Goal: Task Accomplishment & Management: Manage account settings

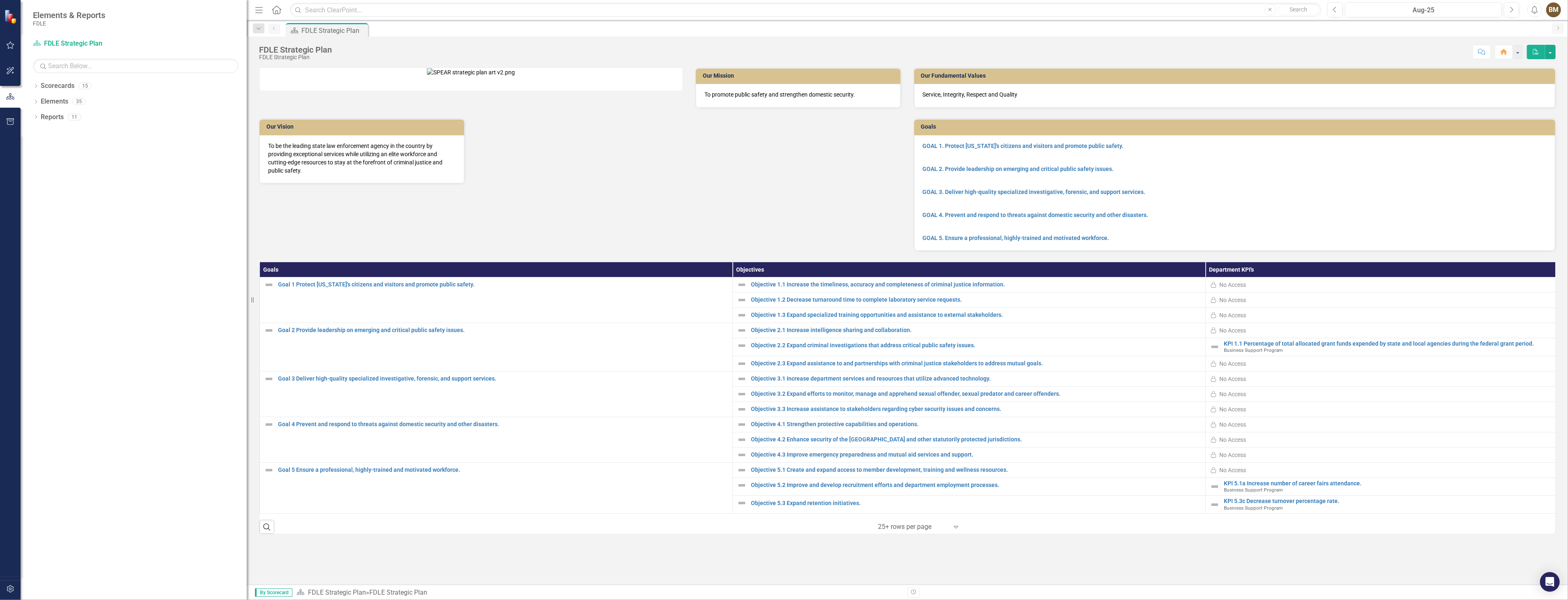
drag, startPoint x: 125, startPoint y: 186, endPoint x: 340, endPoint y: 194, distance: 215.1
click at [340, 194] on div "Elements & Reports FDLE Scorecard FDLE Strategic Plan Search Dropdown Scorecard…" at bounding box center [784, 300] width 1568 height 600
click at [36, 86] on icon "Dropdown" at bounding box center [35, 86] width 5 height 4
click at [38, 132] on icon "Dropdown" at bounding box center [40, 132] width 6 height 5
click at [47, 149] on icon "Dropdown" at bounding box center [48, 148] width 6 height 5
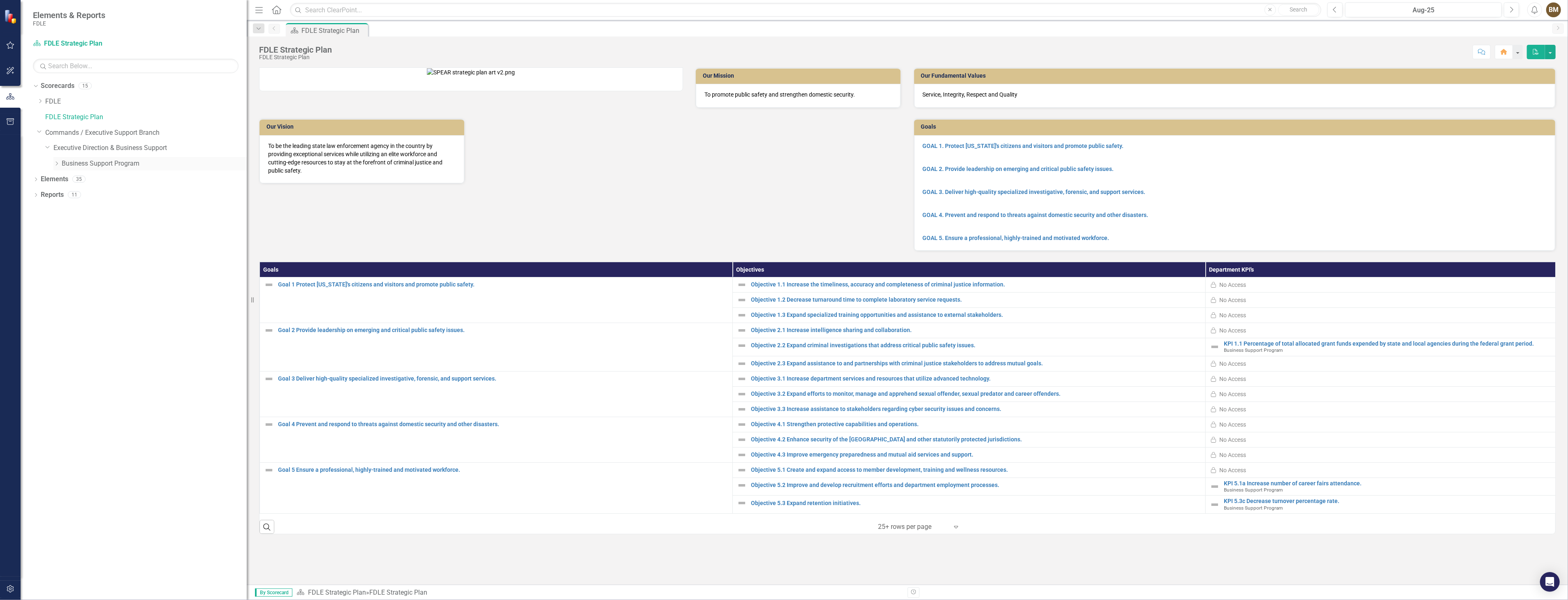
click at [82, 163] on link "Business Support Program" at bounding box center [154, 164] width 185 height 10
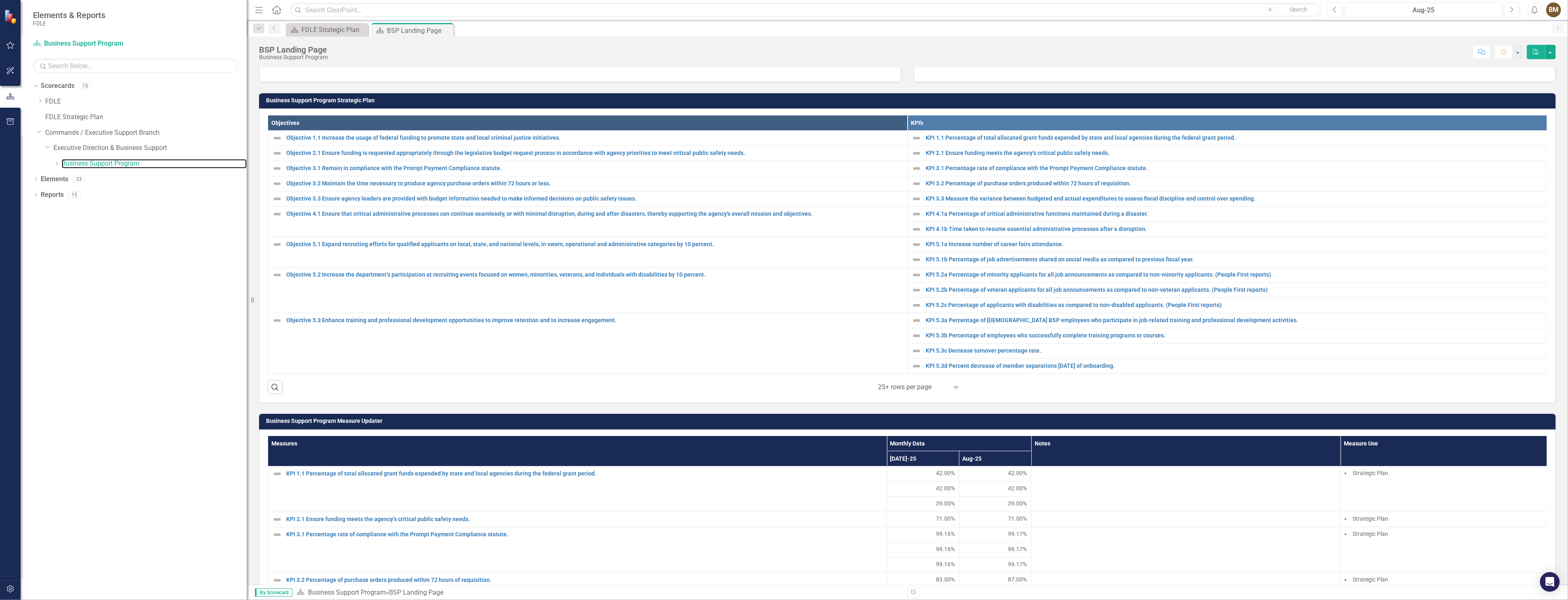
scroll to position [228, 0]
click at [476, 61] on div "BSP Landing Page Business Support Program Score: N/A Aug-25 Completed Comment F…" at bounding box center [907, 310] width 1321 height 548
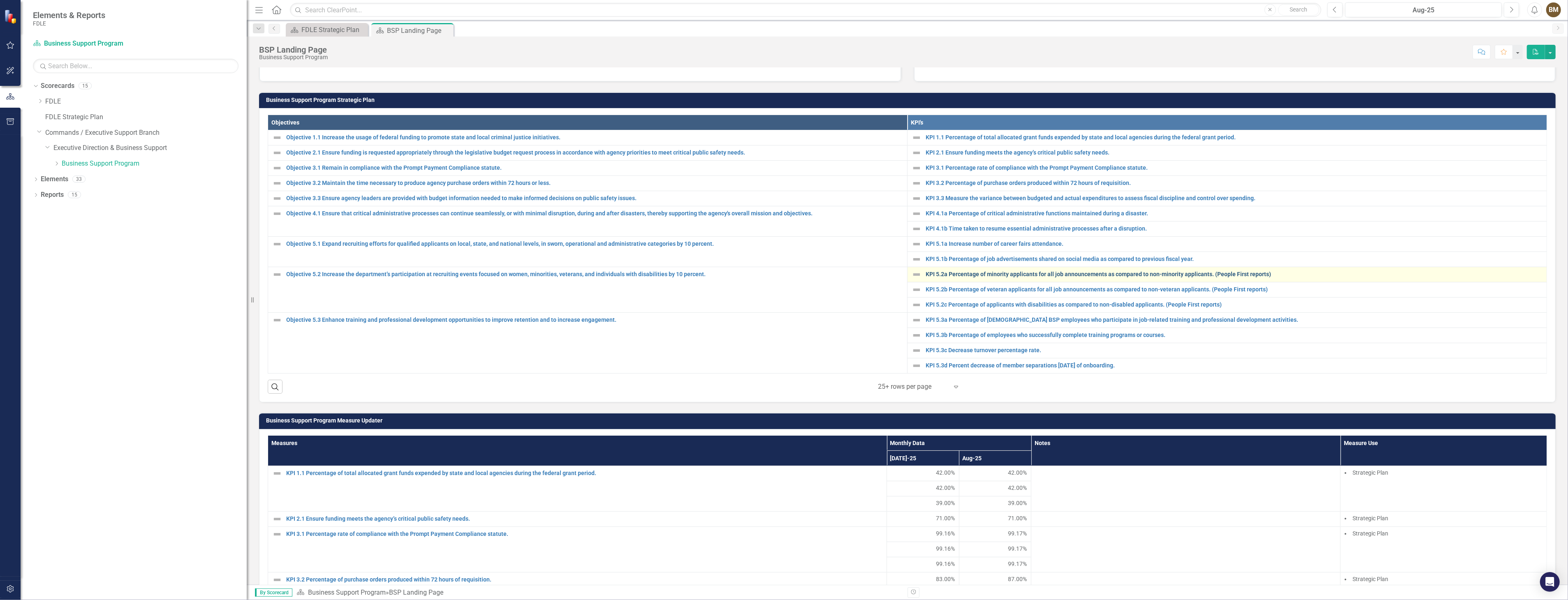
click at [961, 273] on link "KPI 5.2a Percentage of minority applicants for all job announcements as compare…" at bounding box center [1234, 274] width 617 height 6
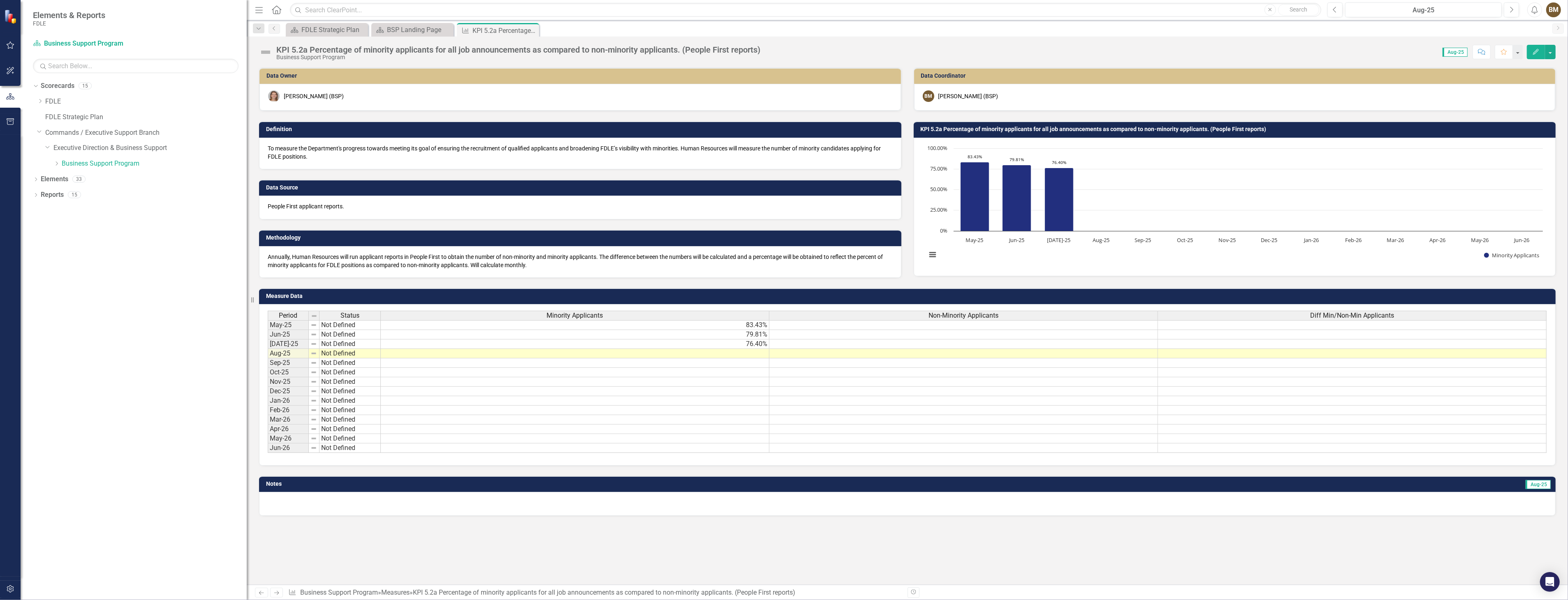
click at [710, 352] on td at bounding box center [575, 354] width 388 height 10
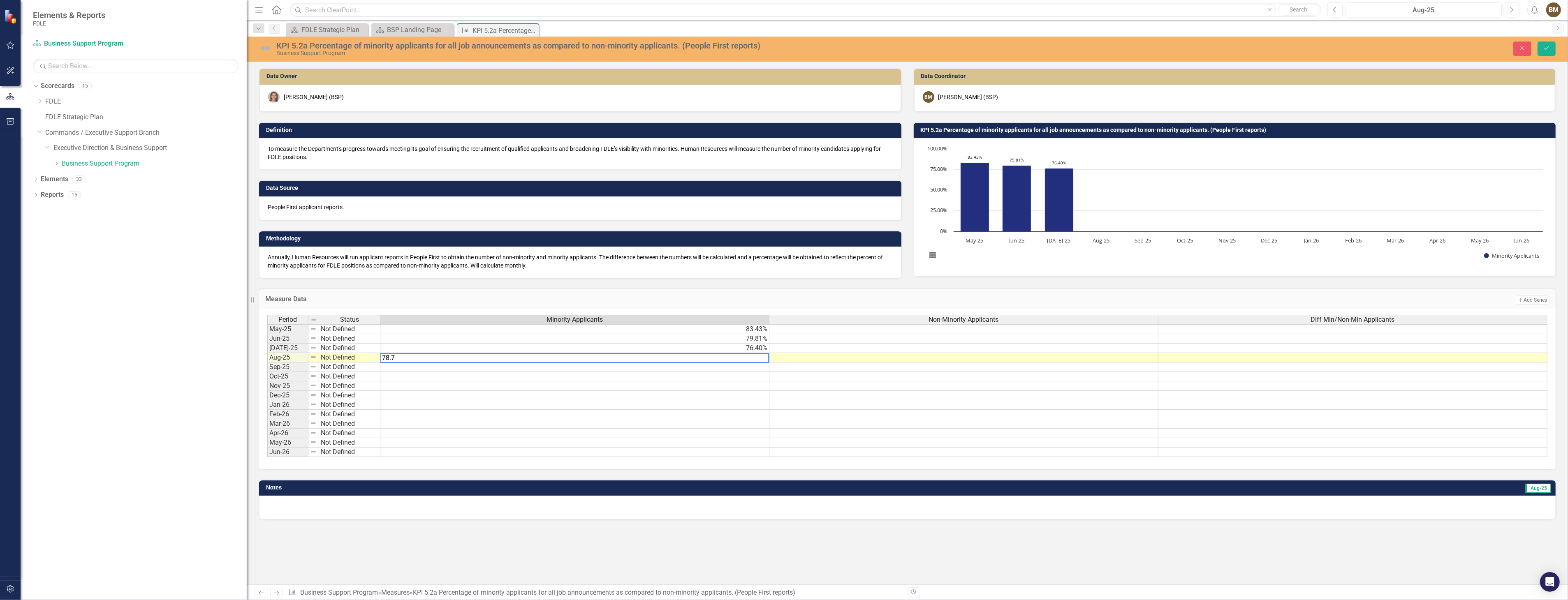
type textarea "78.79"
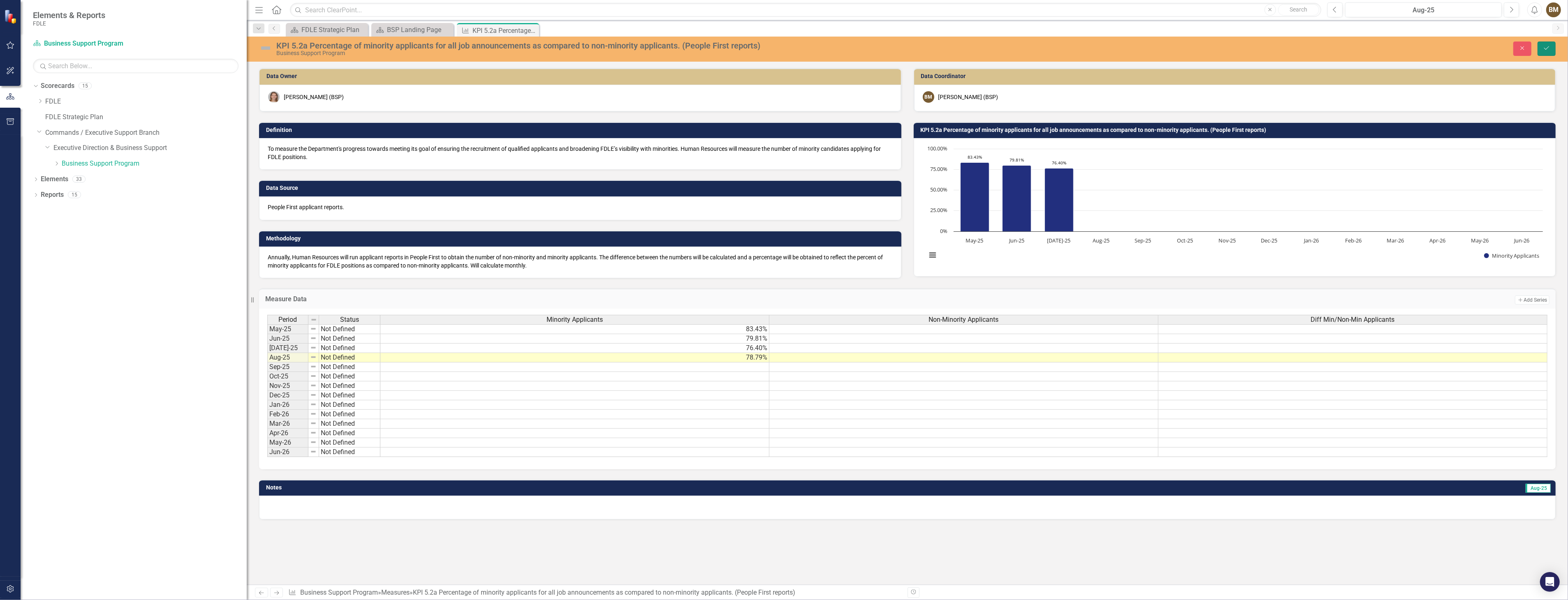
click at [1550, 47] on icon "Save" at bounding box center [1547, 47] width 7 height 5
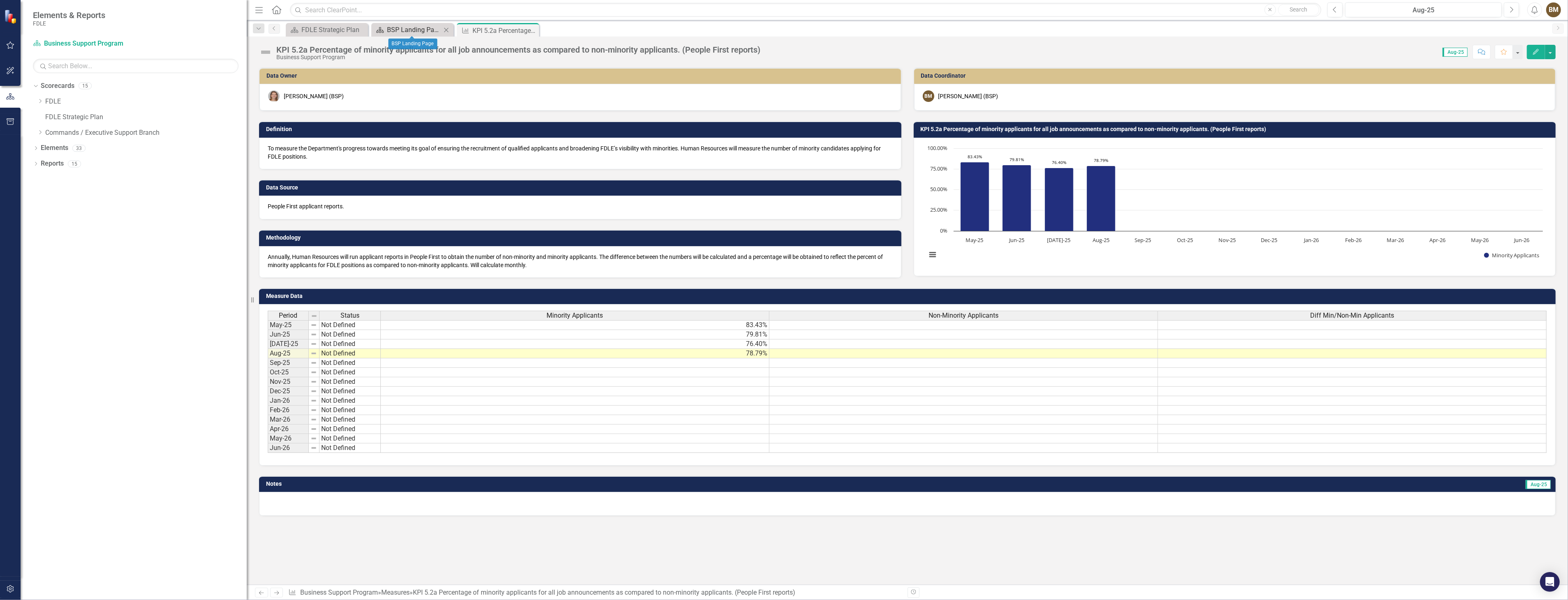
click at [397, 27] on div "BSP Landing Page" at bounding box center [414, 30] width 54 height 10
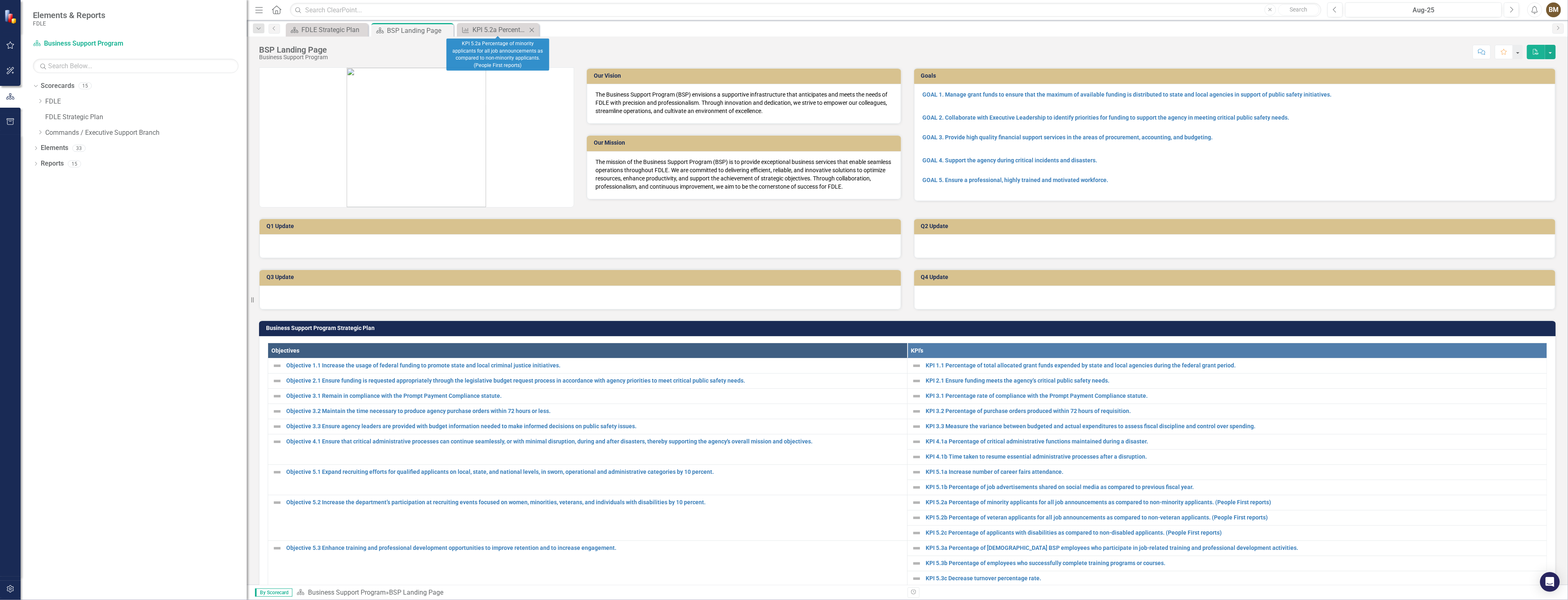
click at [532, 30] on icon "Close" at bounding box center [532, 30] width 9 height 7
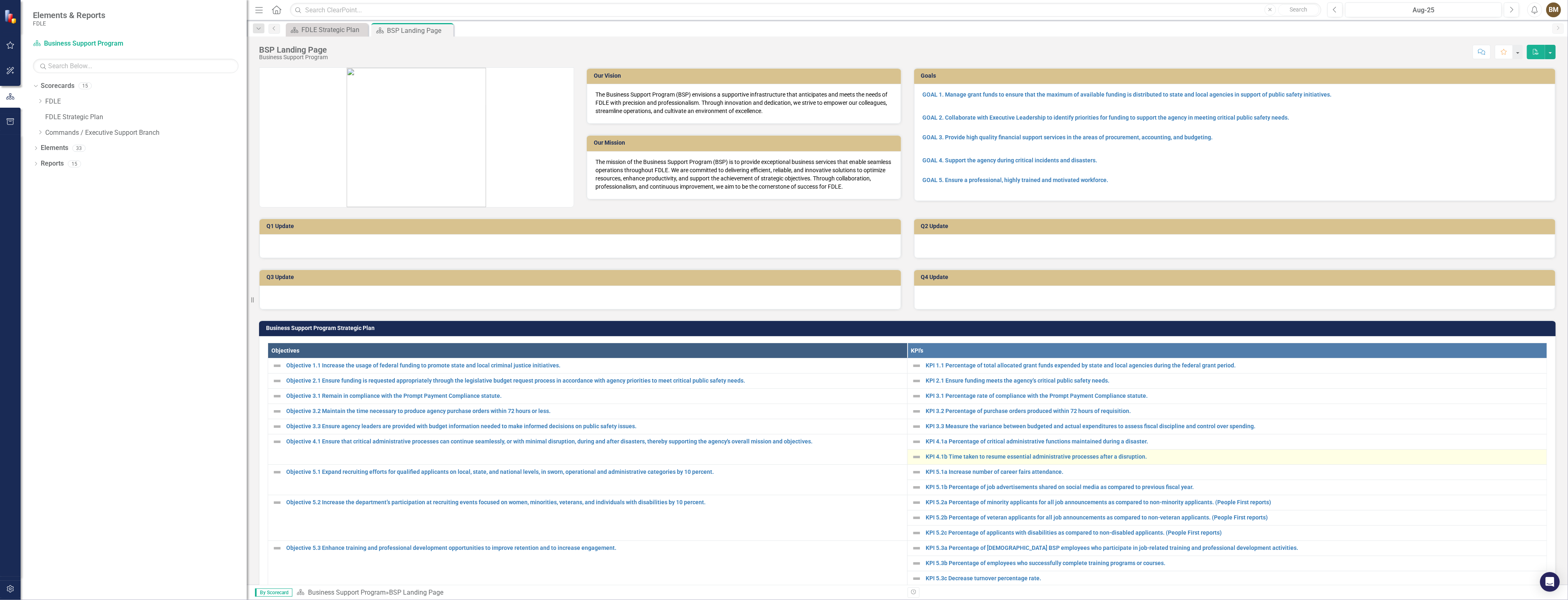
scroll to position [46, 0]
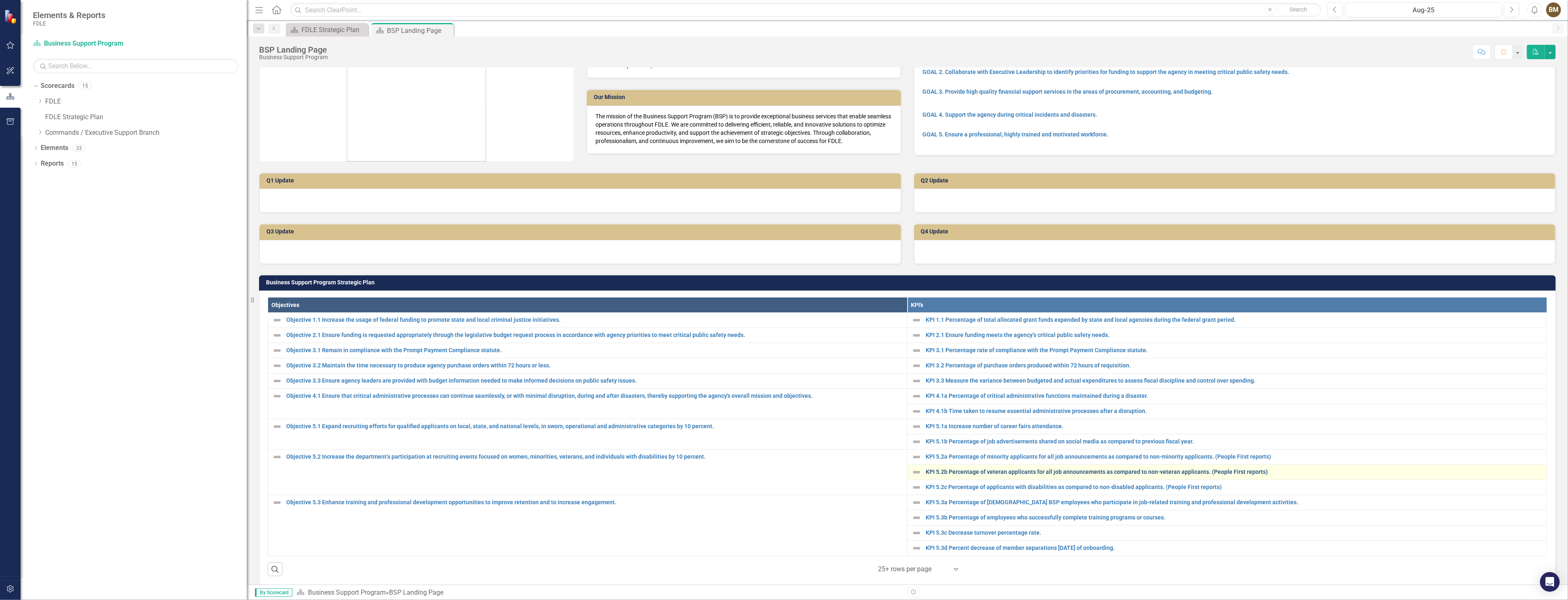
click at [972, 470] on link "KPI 5.2b Percentage of veteran applicants for all job announcements as compared…" at bounding box center [1234, 472] width 617 height 6
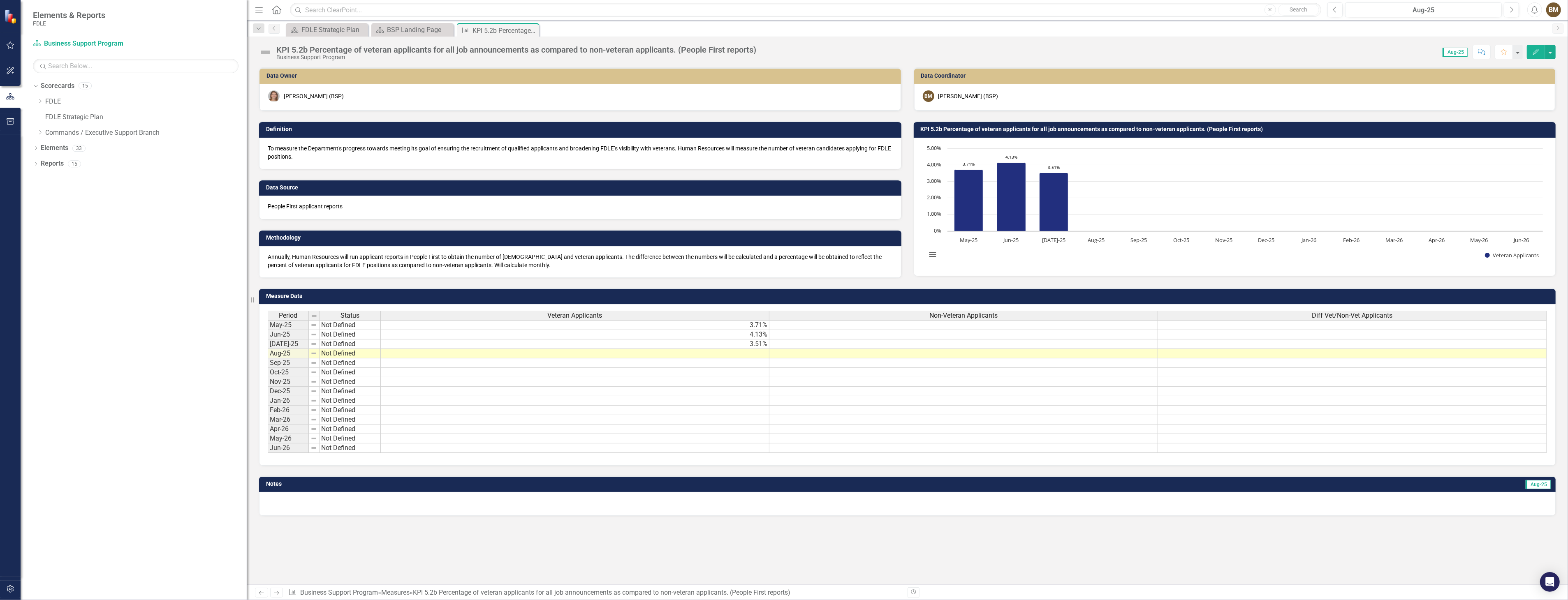
click at [757, 352] on td at bounding box center [575, 354] width 388 height 10
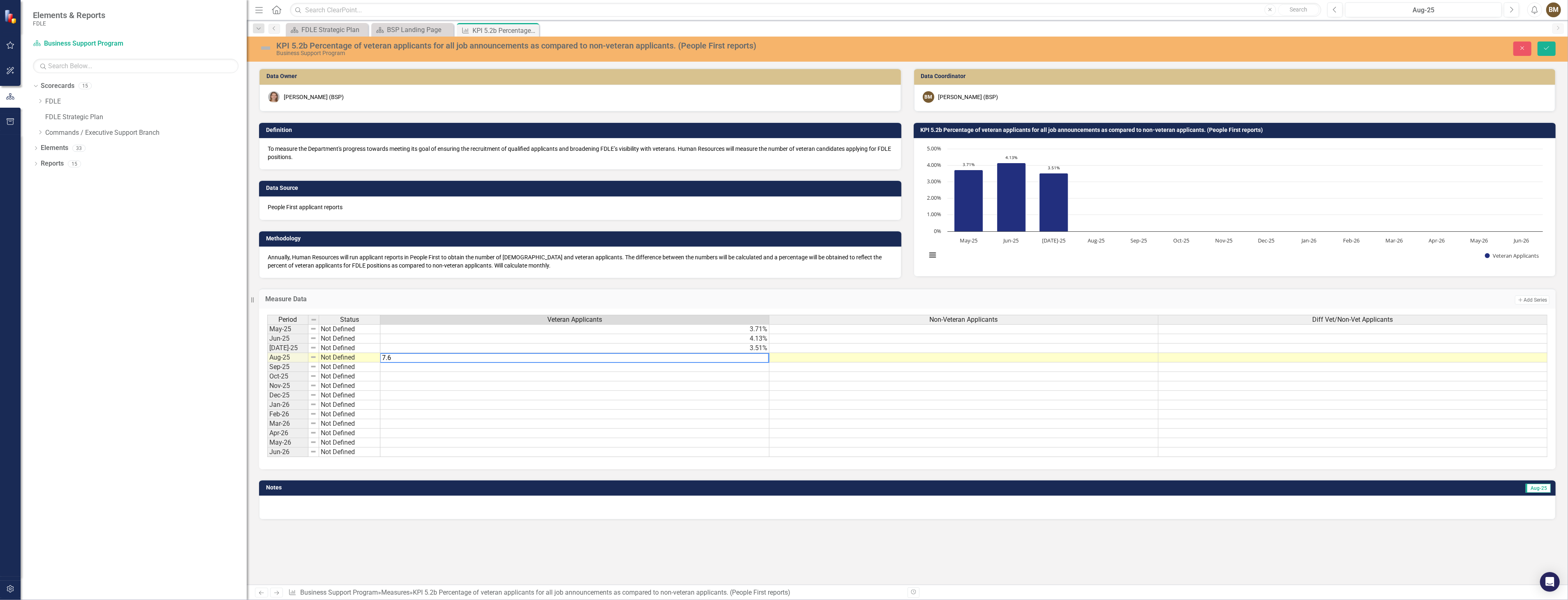
type textarea "7.65"
click at [1547, 49] on icon "Save" at bounding box center [1547, 47] width 7 height 5
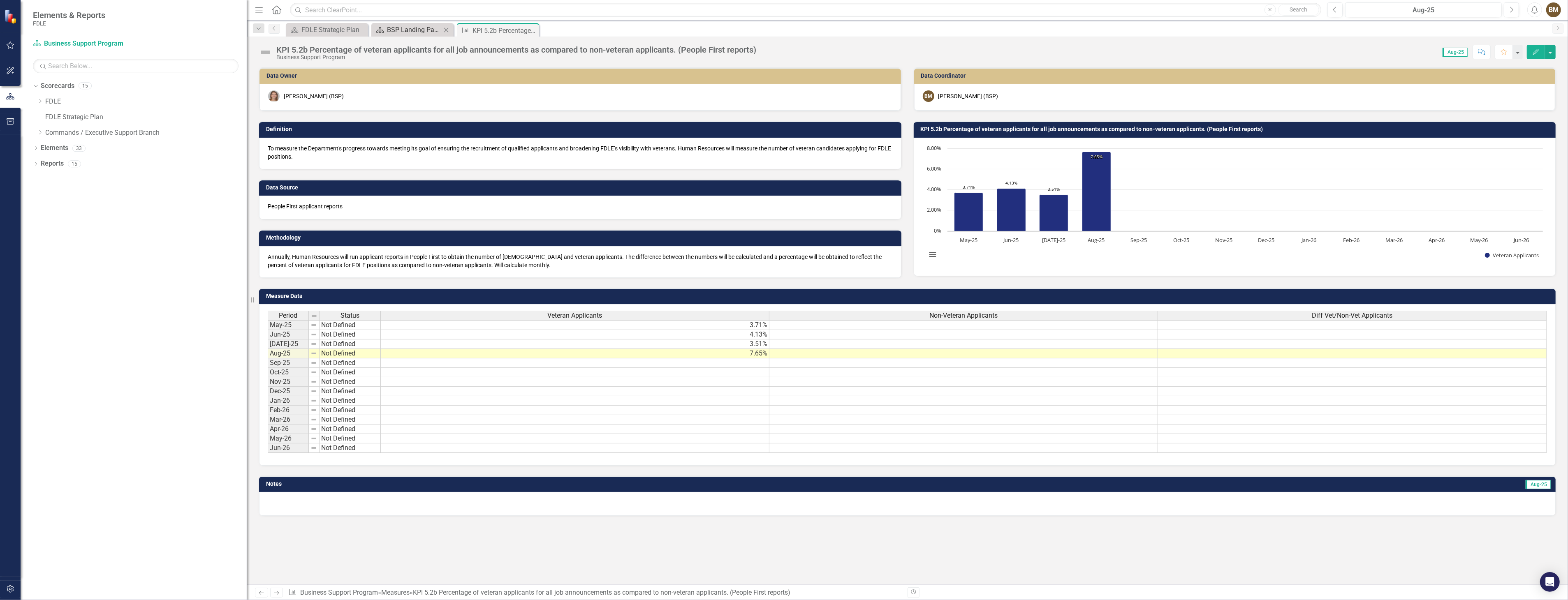
click at [419, 29] on div "BSP Landing Page" at bounding box center [414, 30] width 54 height 10
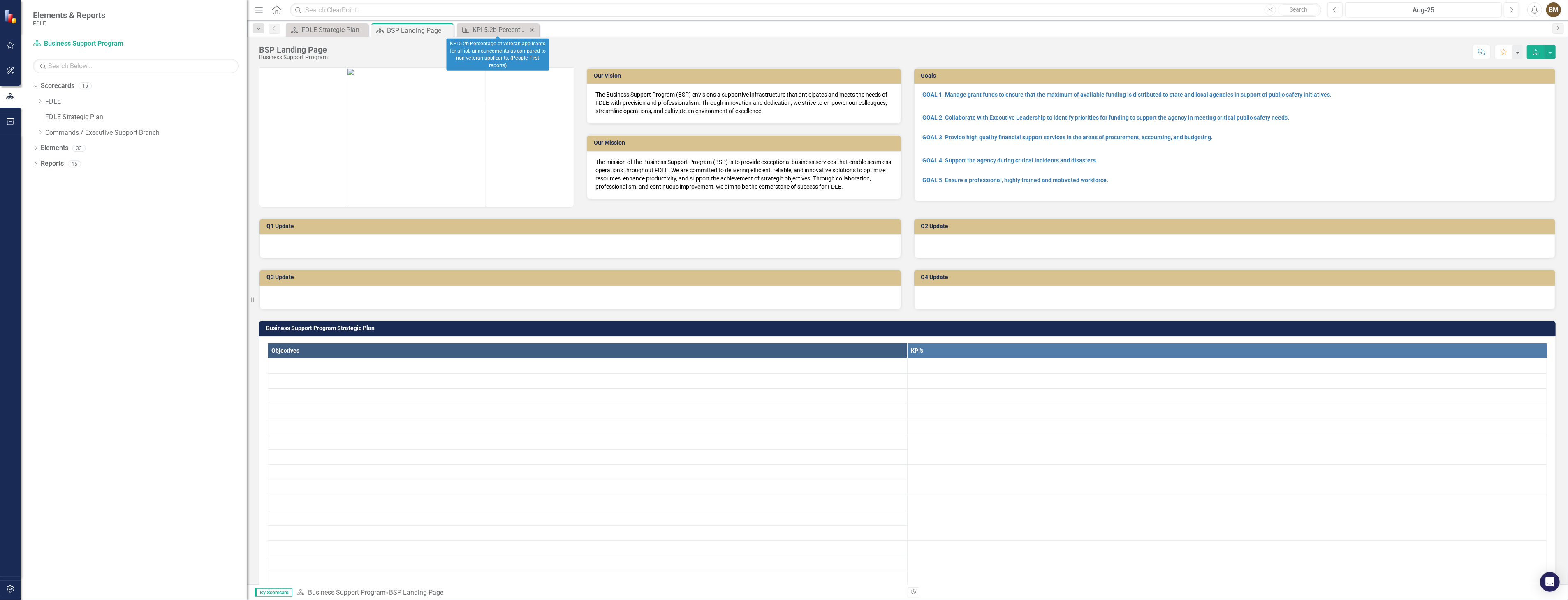
click at [531, 30] on icon "Close" at bounding box center [532, 30] width 9 height 7
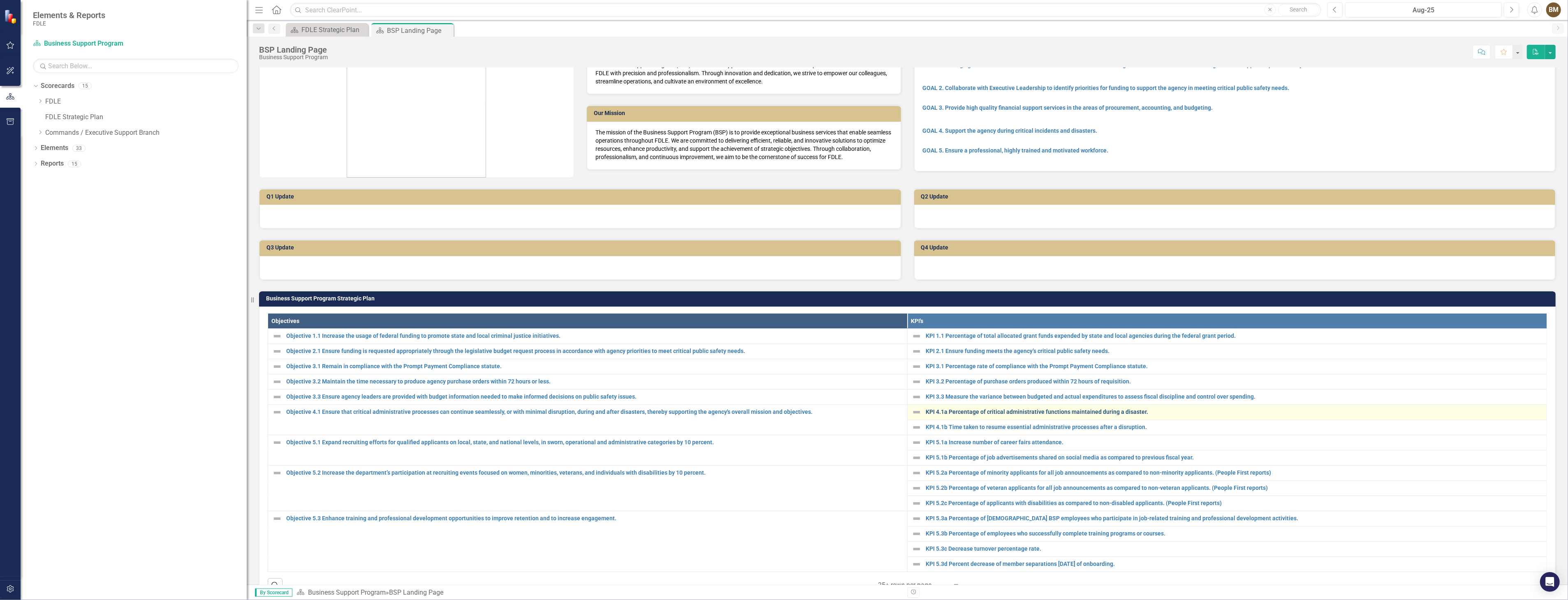
scroll to position [46, 0]
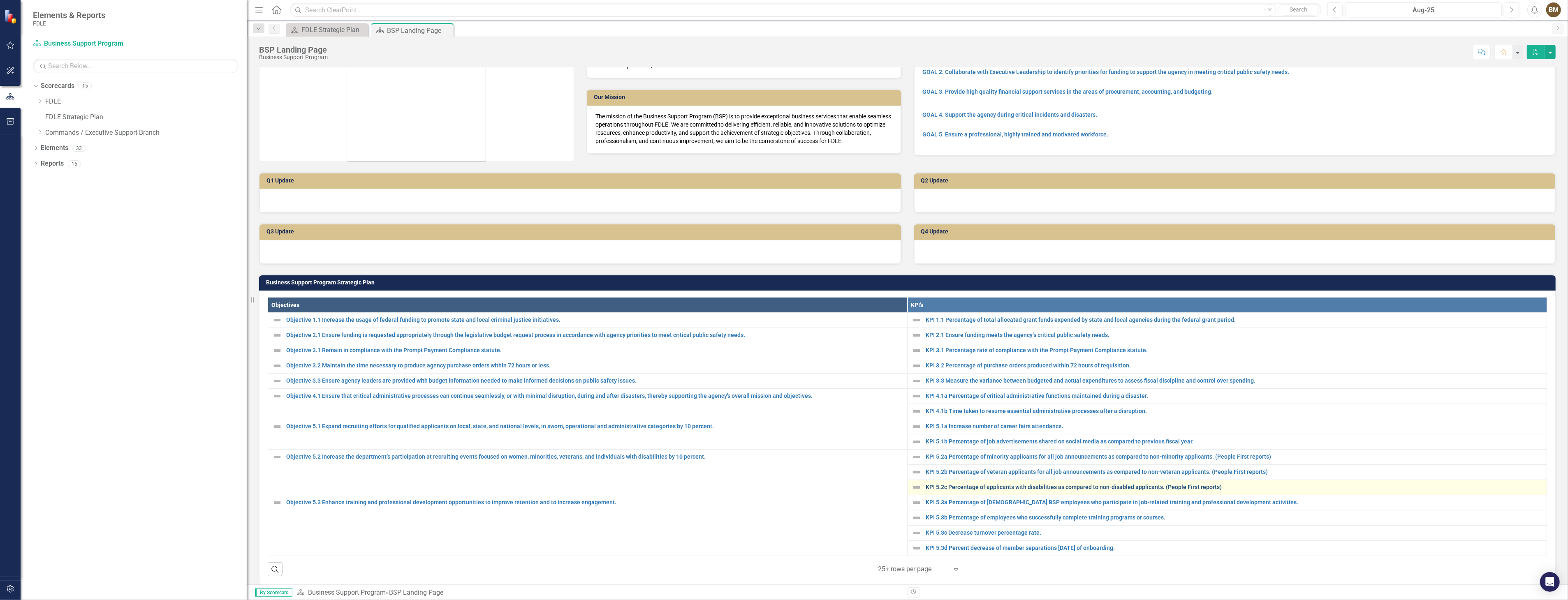
click at [1040, 487] on link "KPI 5.2c Percentage of applicants with disabilities as compared to non-disabled…" at bounding box center [1234, 487] width 617 height 6
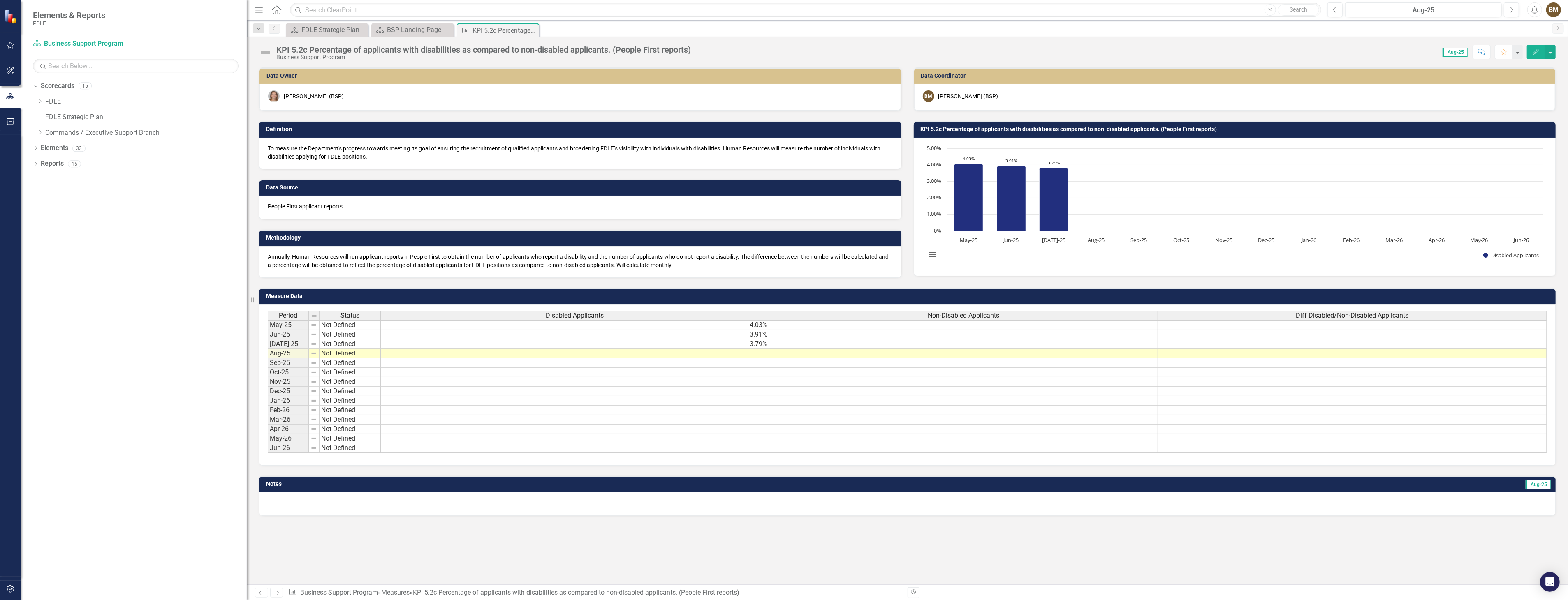
click at [750, 354] on td at bounding box center [575, 354] width 388 height 10
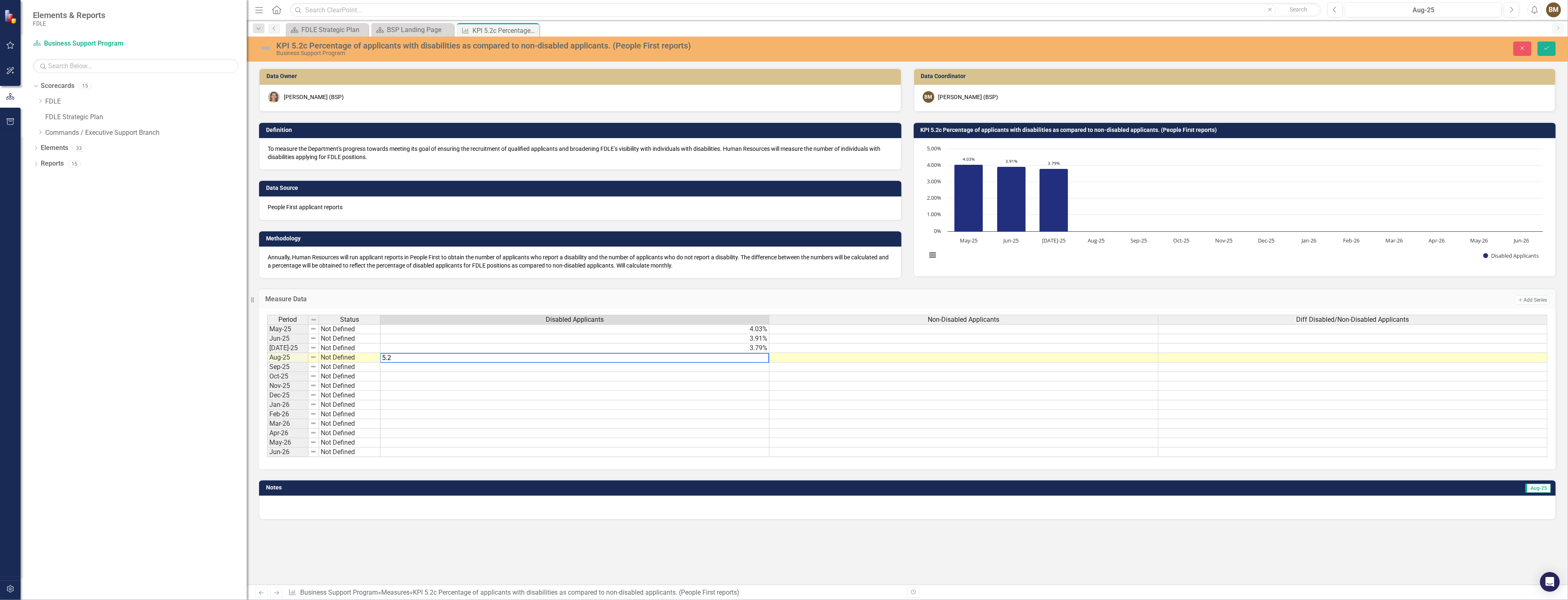
type textarea "5.24"
click at [1549, 49] on icon "Save" at bounding box center [1547, 47] width 7 height 5
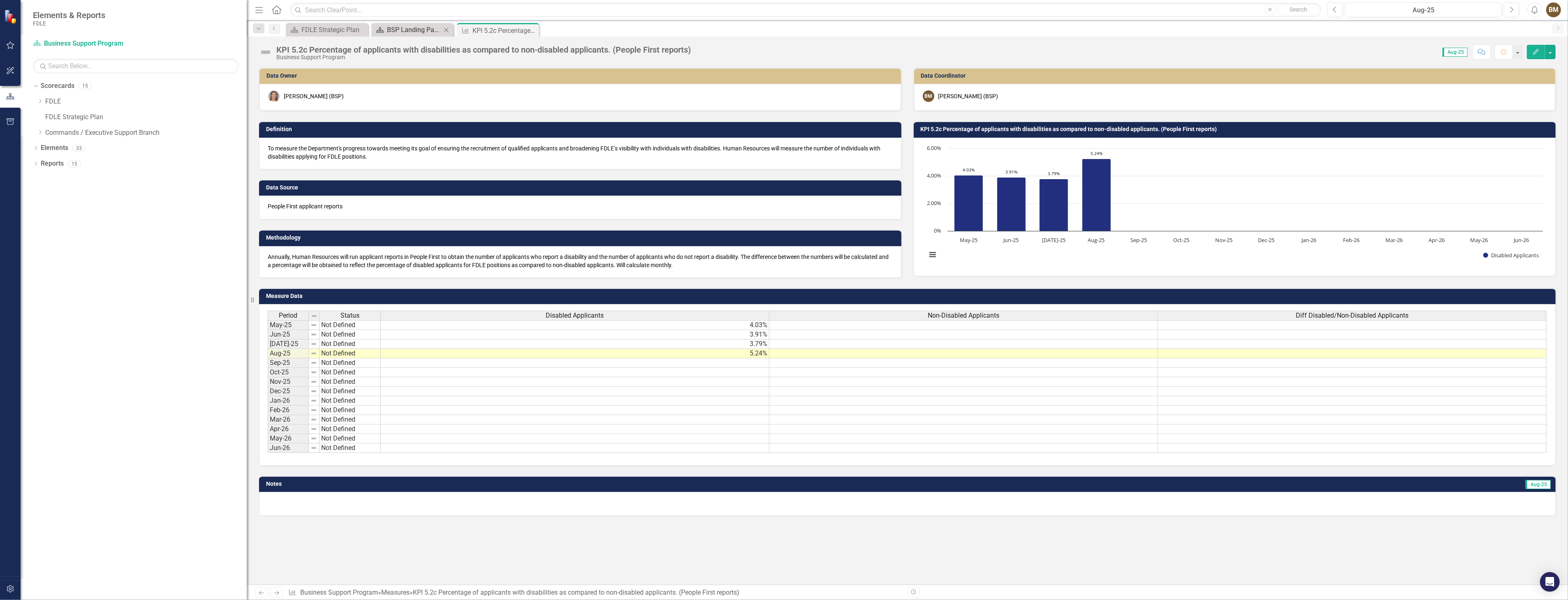
click at [405, 29] on div "BSP Landing Page" at bounding box center [414, 30] width 54 height 10
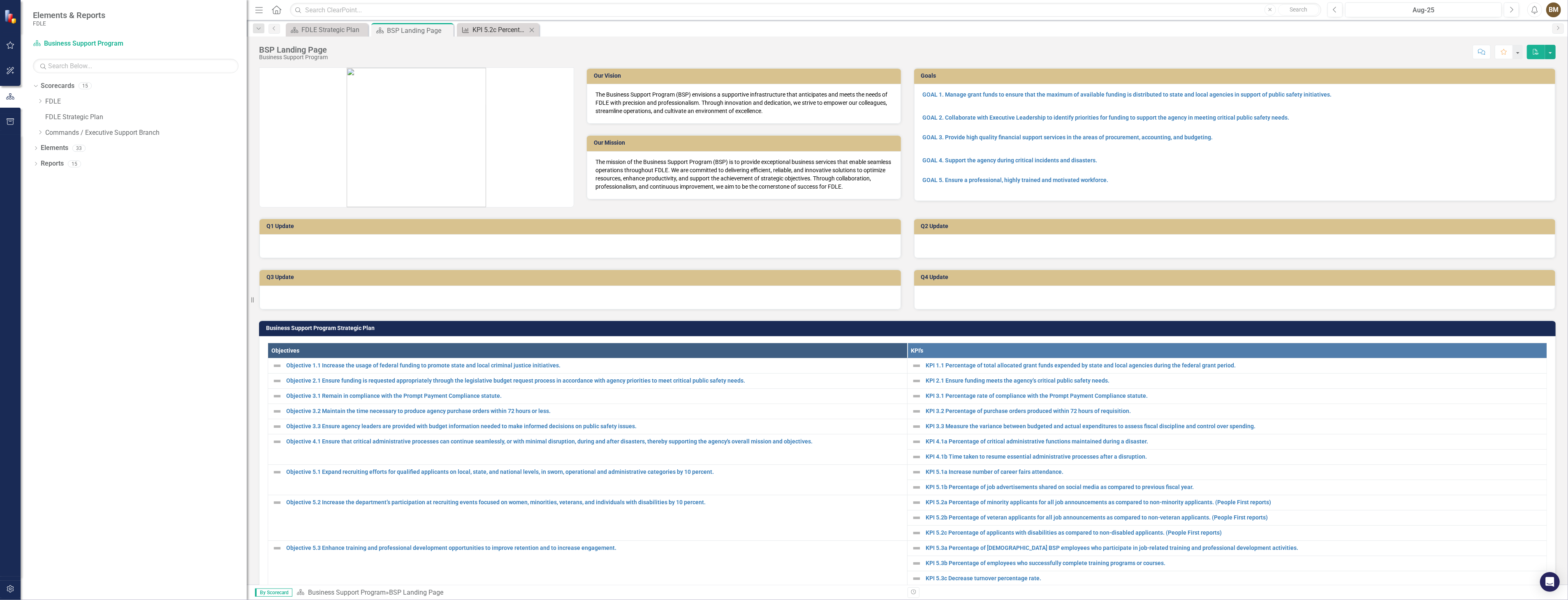
click at [490, 27] on div "KPI 5.2c Percentage of applicants with disabilities as compared to non-disabled…" at bounding box center [499, 30] width 54 height 10
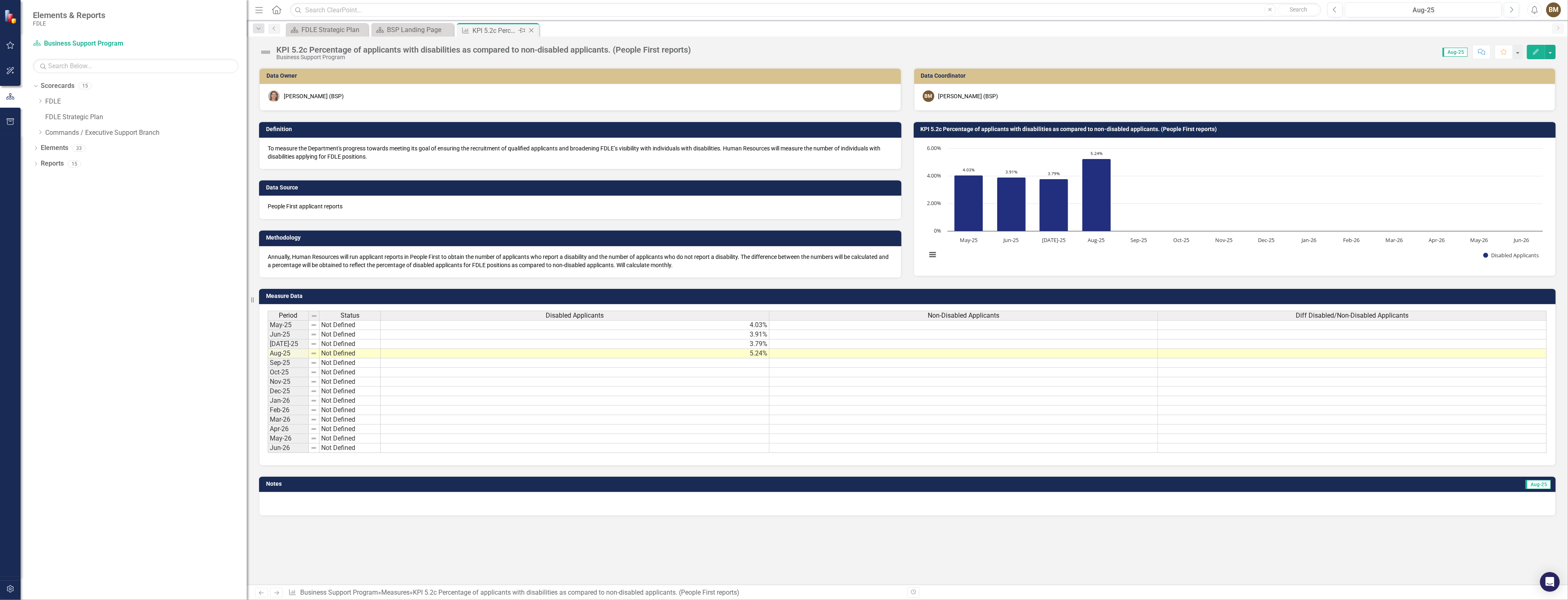
click at [533, 31] on icon "Close" at bounding box center [531, 30] width 9 height 7
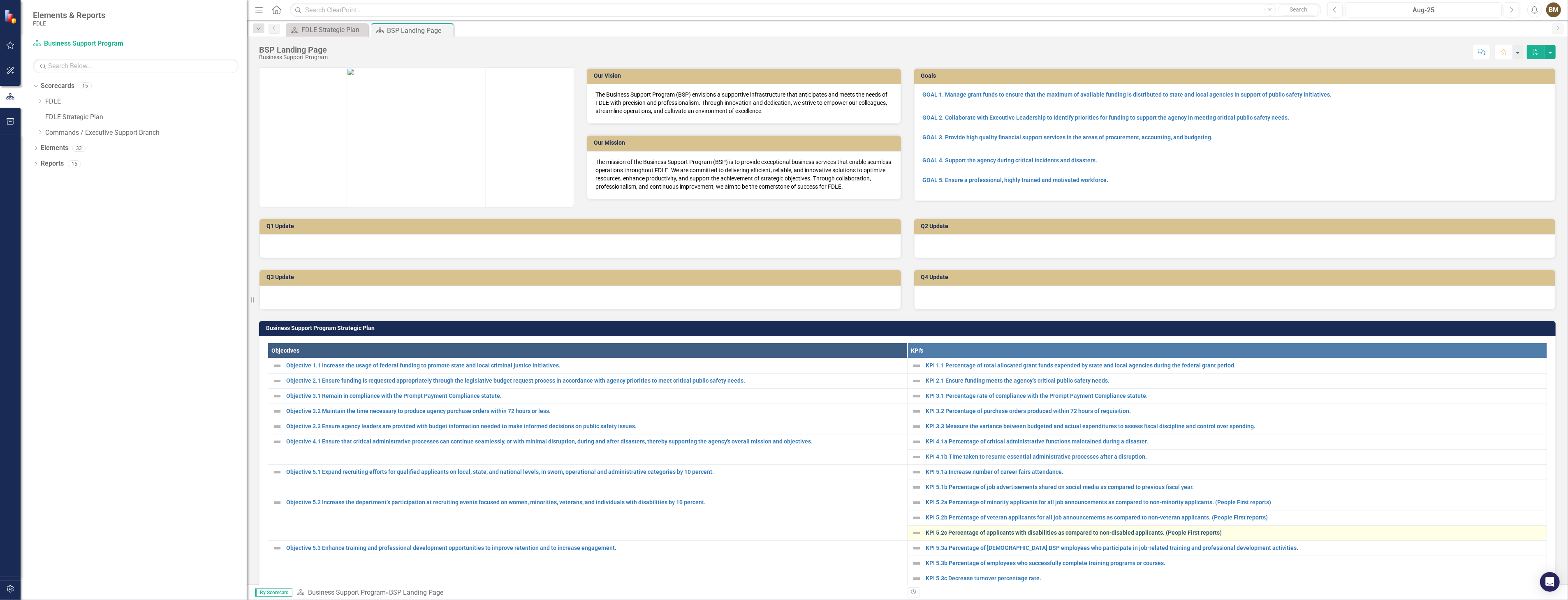
click at [968, 533] on link "KPI 5.2c Percentage of applicants with disabilities as compared to non-disabled…" at bounding box center [1234, 533] width 617 height 6
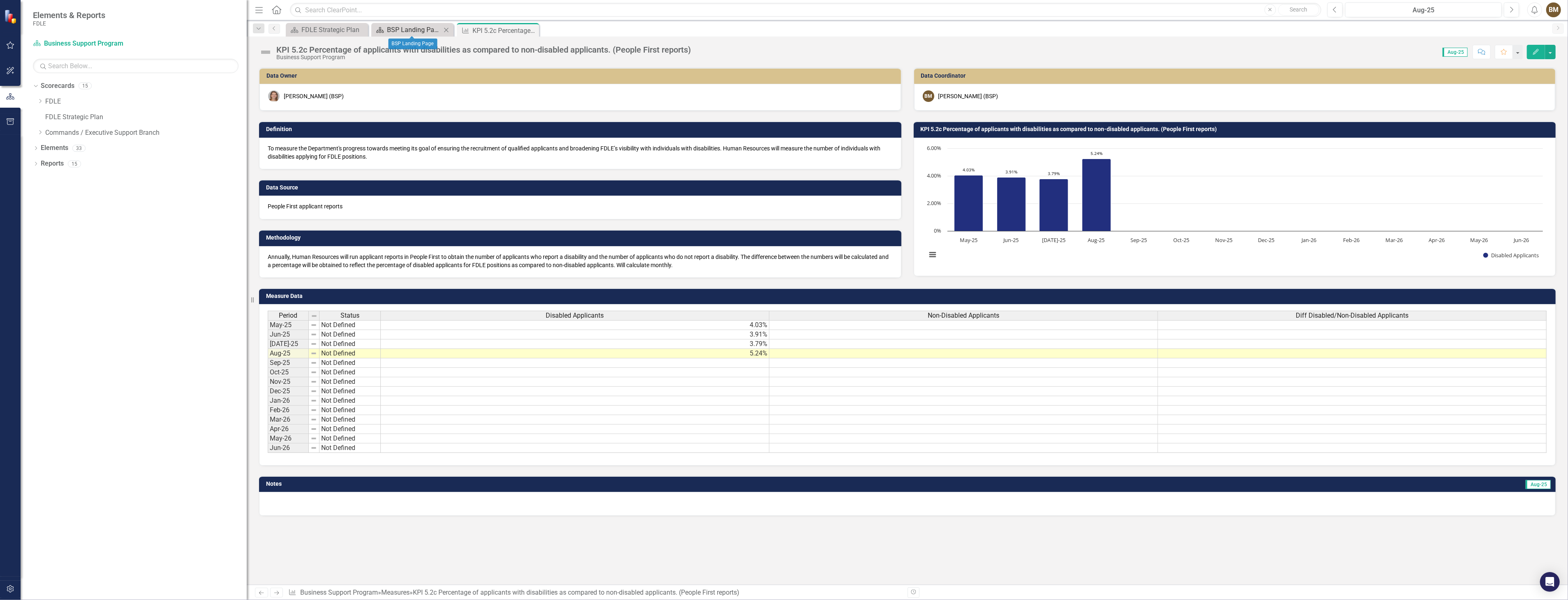
click at [404, 30] on div "BSP Landing Page" at bounding box center [414, 30] width 54 height 10
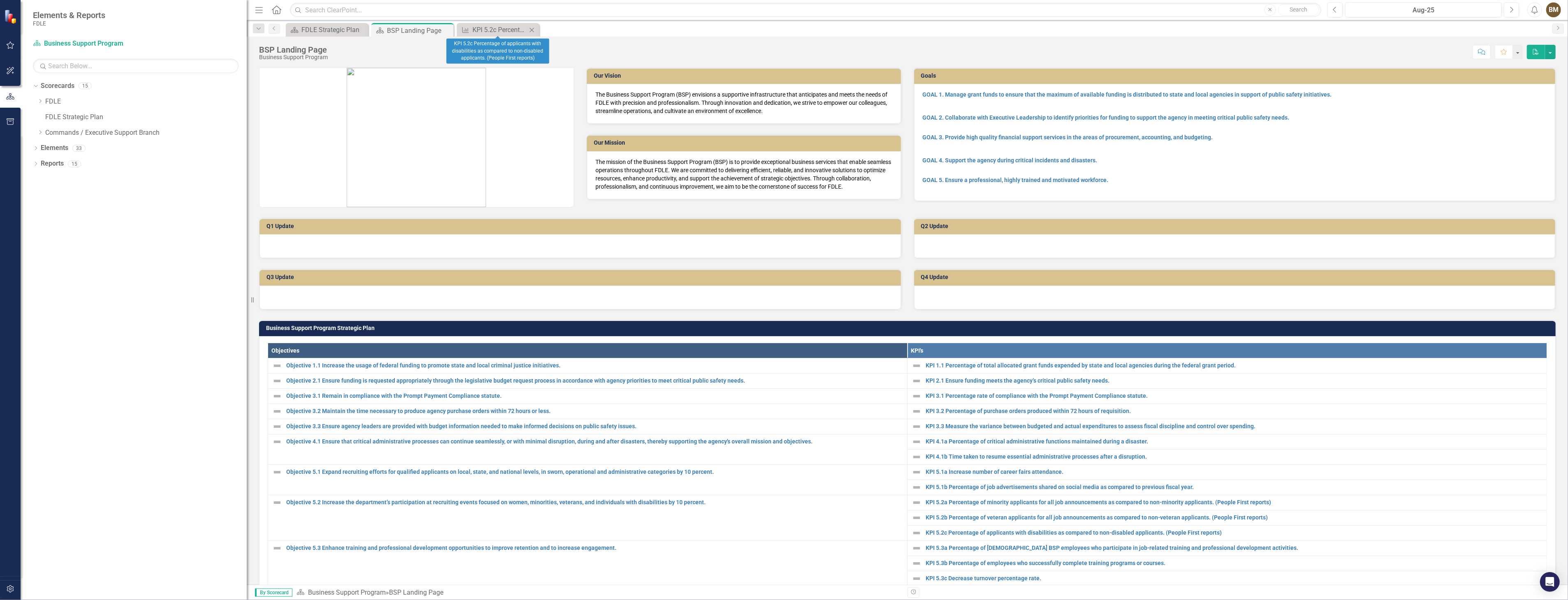
click at [529, 30] on icon "Close" at bounding box center [532, 30] width 9 height 7
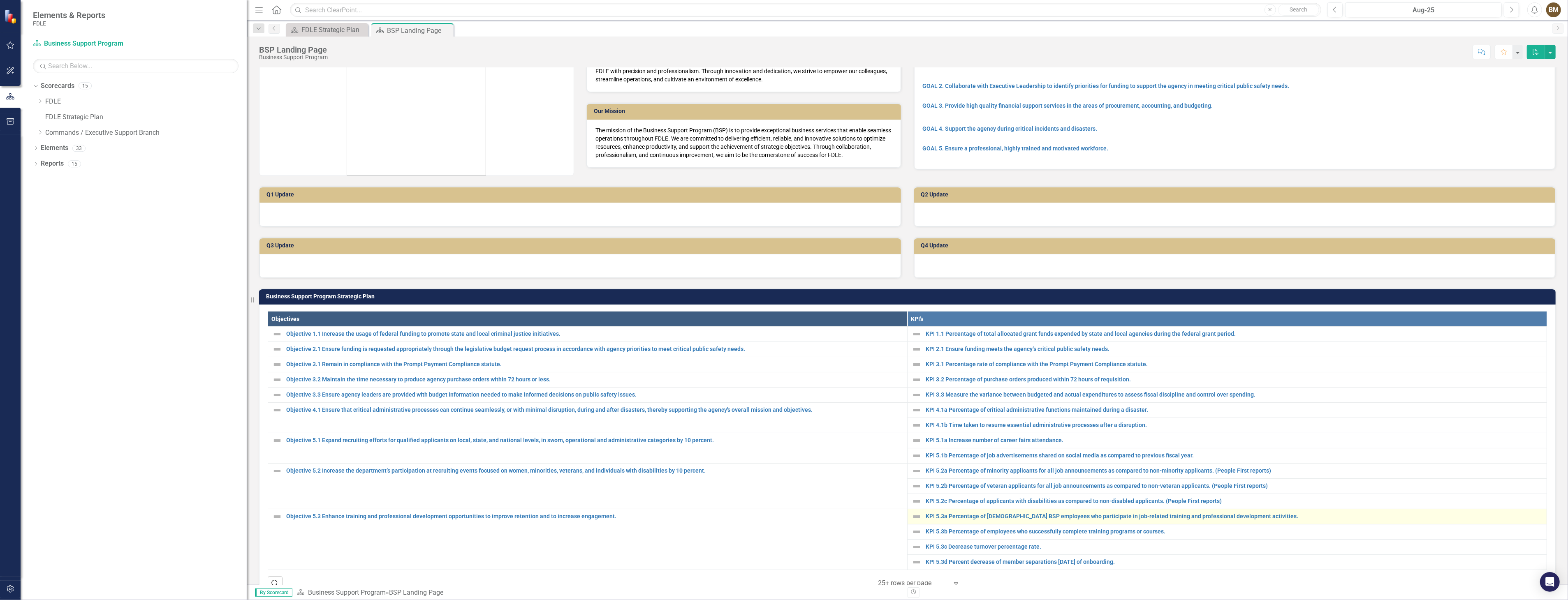
scroll to position [46, 0]
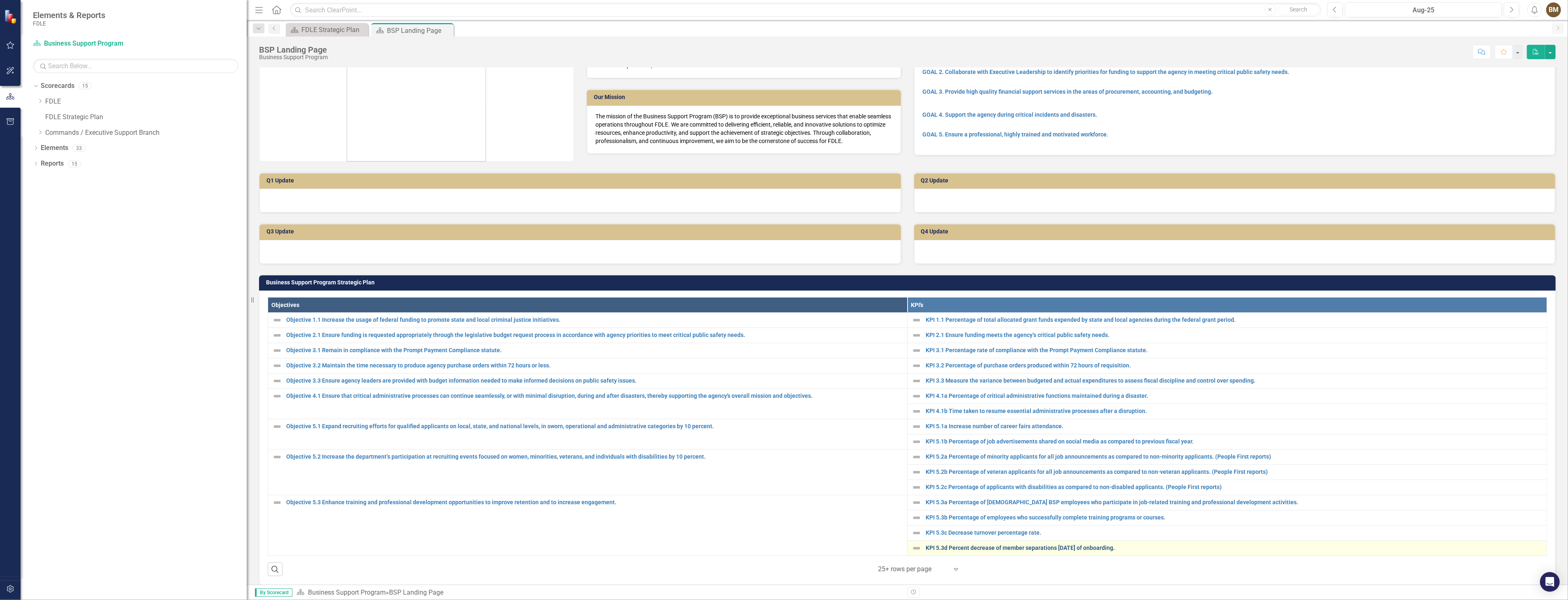
click at [975, 548] on link "KPI 5.3d Percent decrease of member separations [DATE] of onboarding." at bounding box center [1234, 548] width 617 height 6
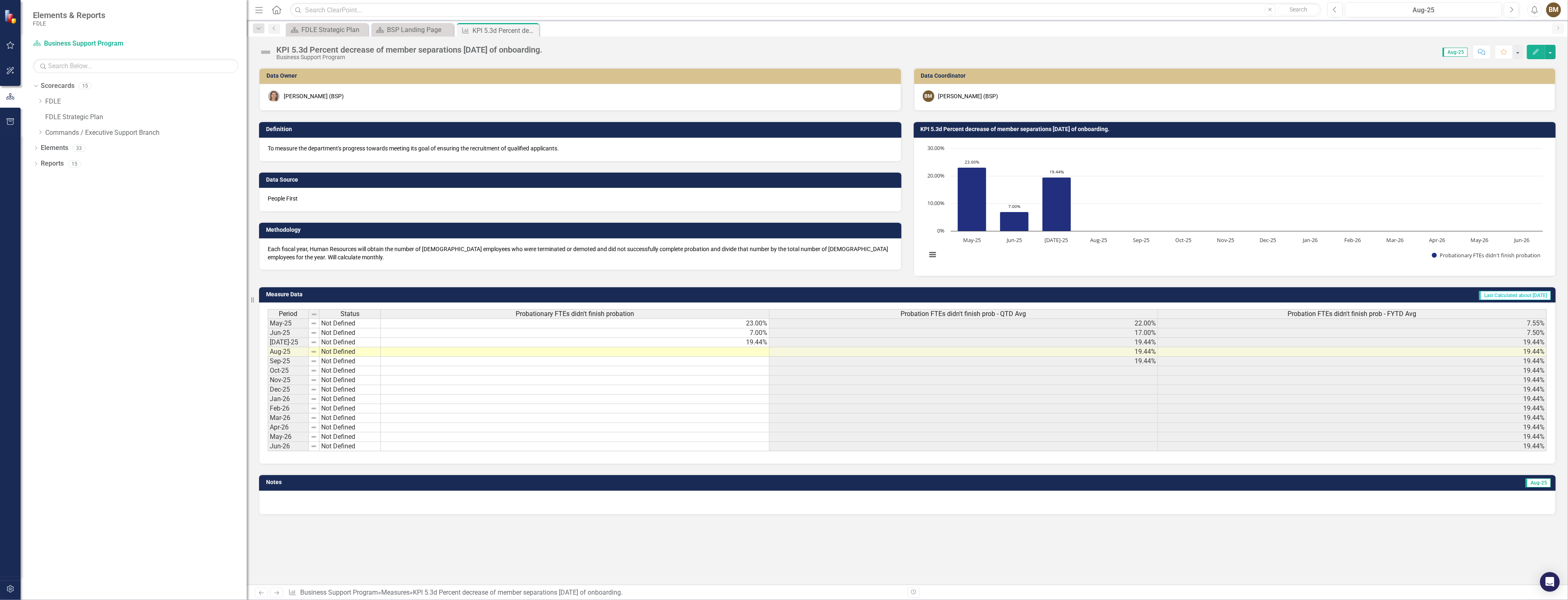
click at [542, 54] on div "Business Support Program" at bounding box center [409, 57] width 266 height 6
click at [751, 349] on td at bounding box center [575, 352] width 388 height 10
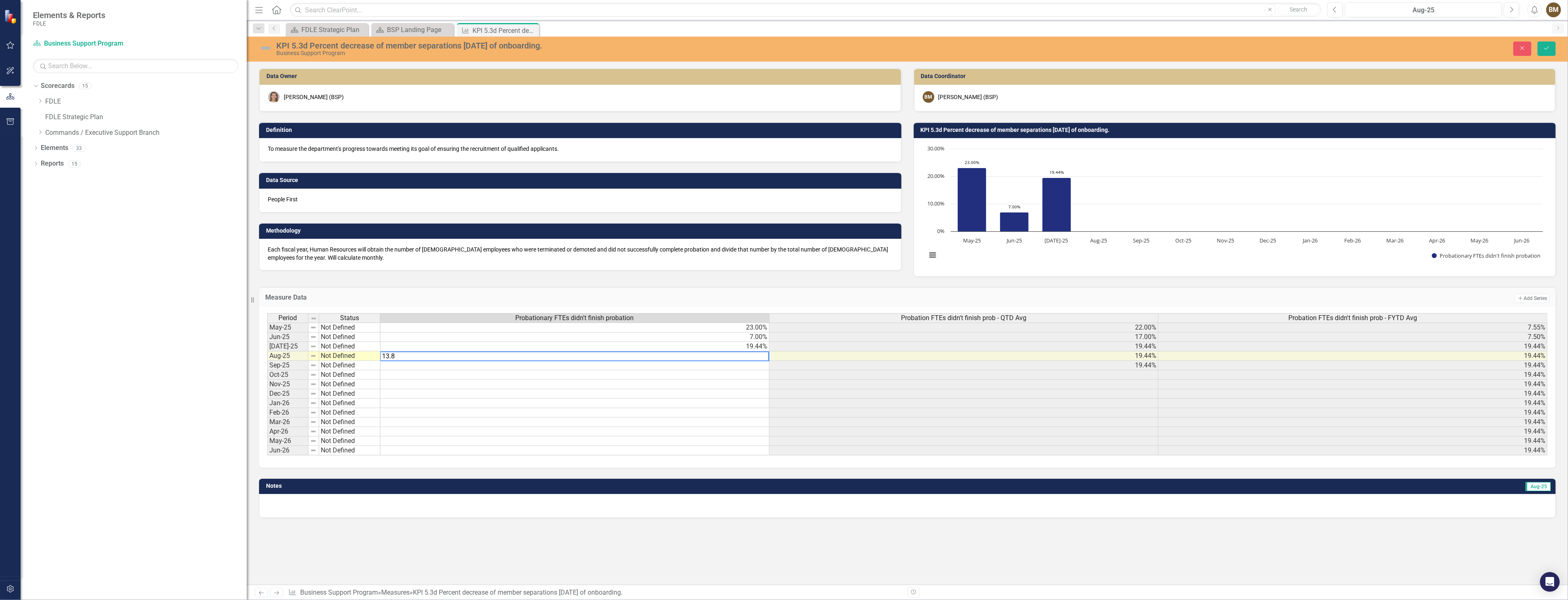
type textarea "13.89"
click at [1547, 49] on icon "Save" at bounding box center [1547, 47] width 7 height 5
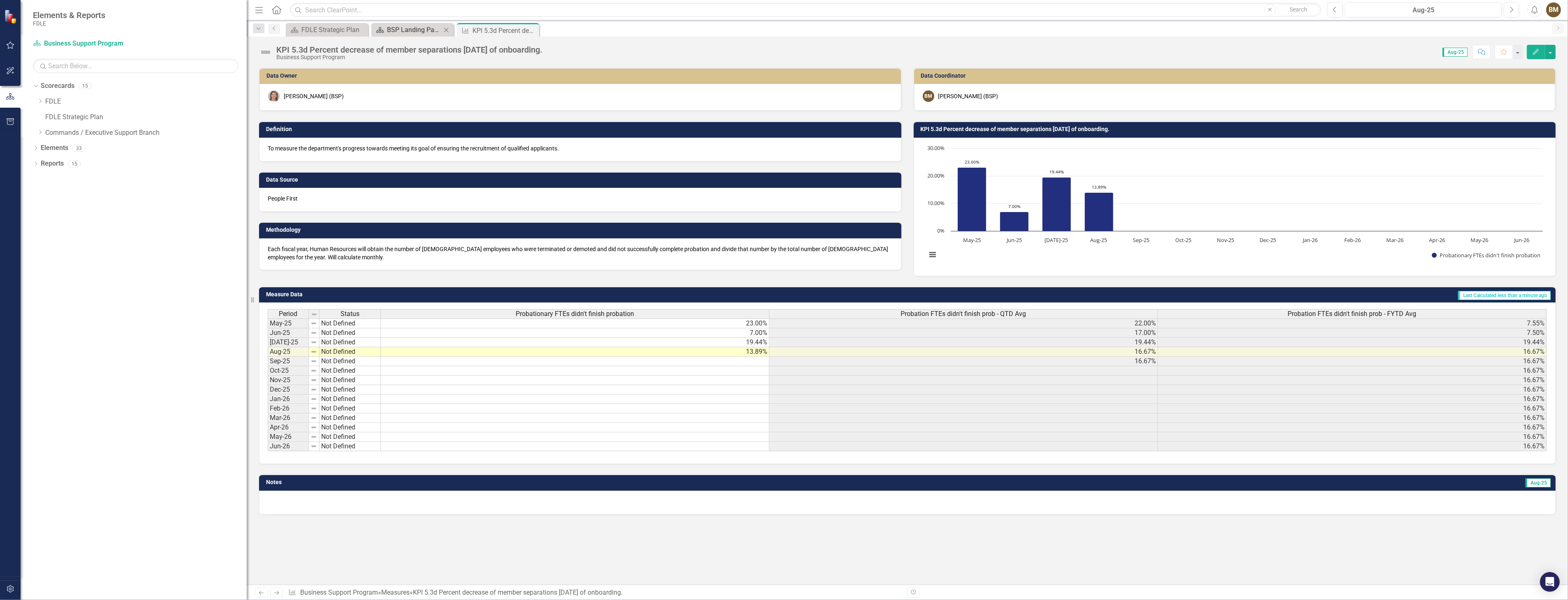
click at [413, 33] on div "BSP Landing Page" at bounding box center [414, 30] width 54 height 10
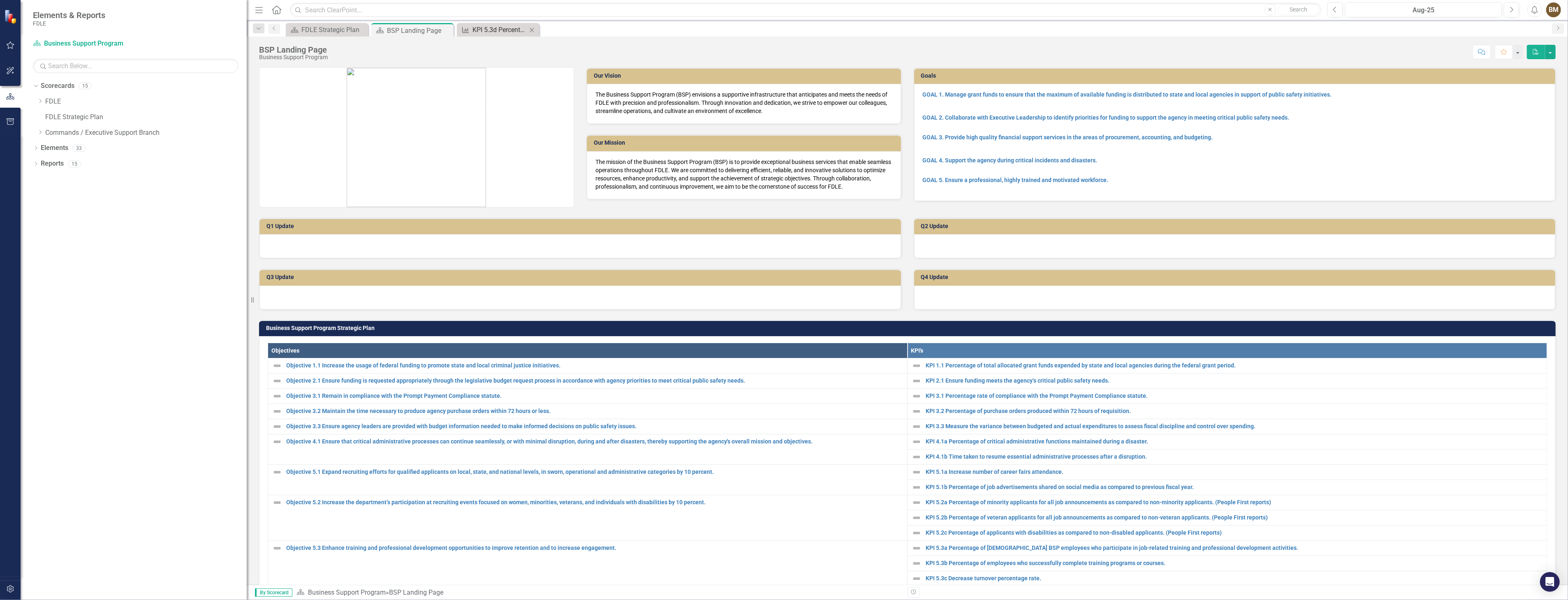
click at [488, 31] on div "KPI 5.3d Percent decrease of member separations [DATE] of onboarding." at bounding box center [499, 30] width 54 height 10
